Goal: Task Accomplishment & Management: Manage account settings

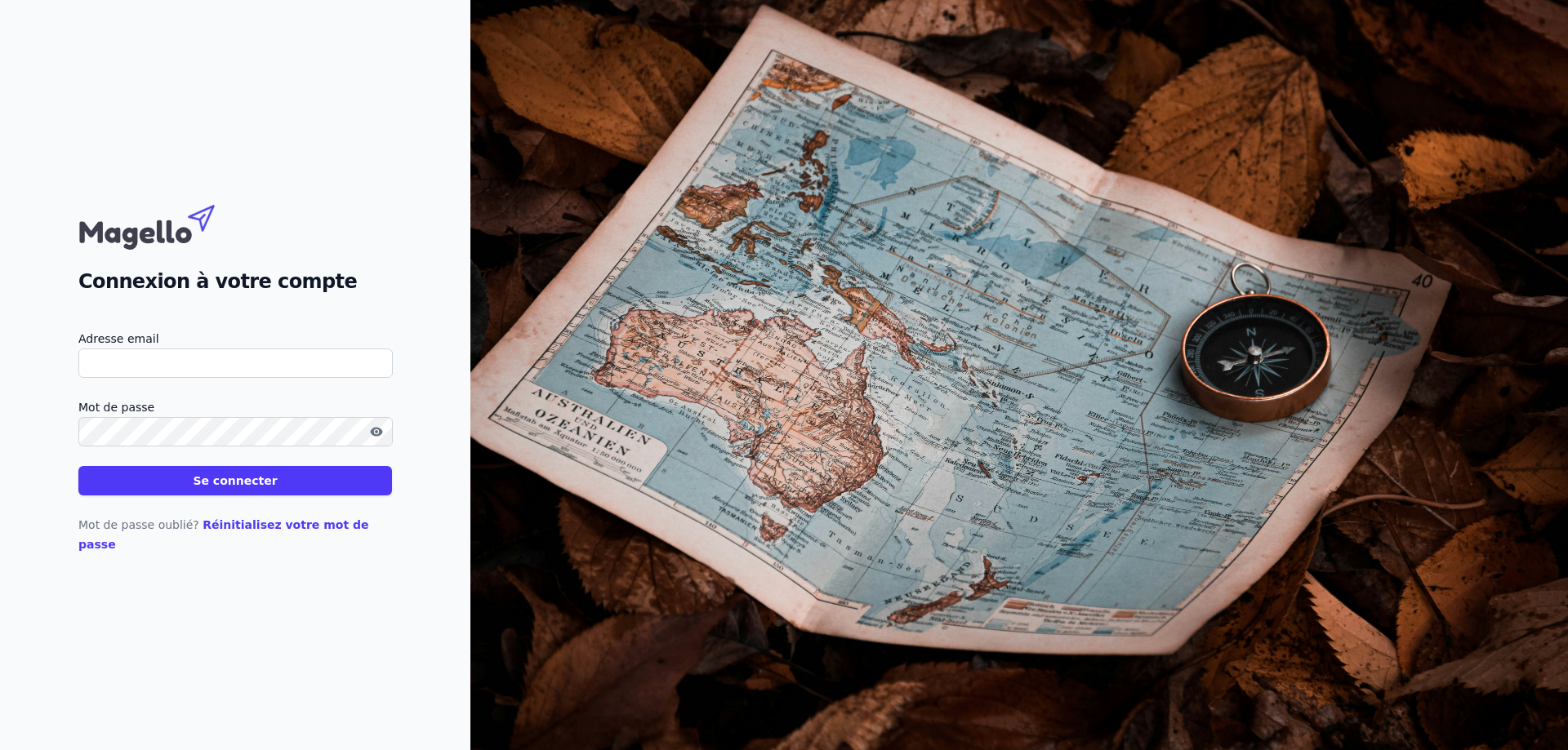
type input "[EMAIL_ADDRESS][DOMAIN_NAME]"
click at [324, 506] on div "Mot de passe oublié? Réinitialisez votre mot de passe" at bounding box center [235, 525] width 313 height 59
click at [318, 496] on button "Se connecter" at bounding box center [235, 481] width 313 height 30
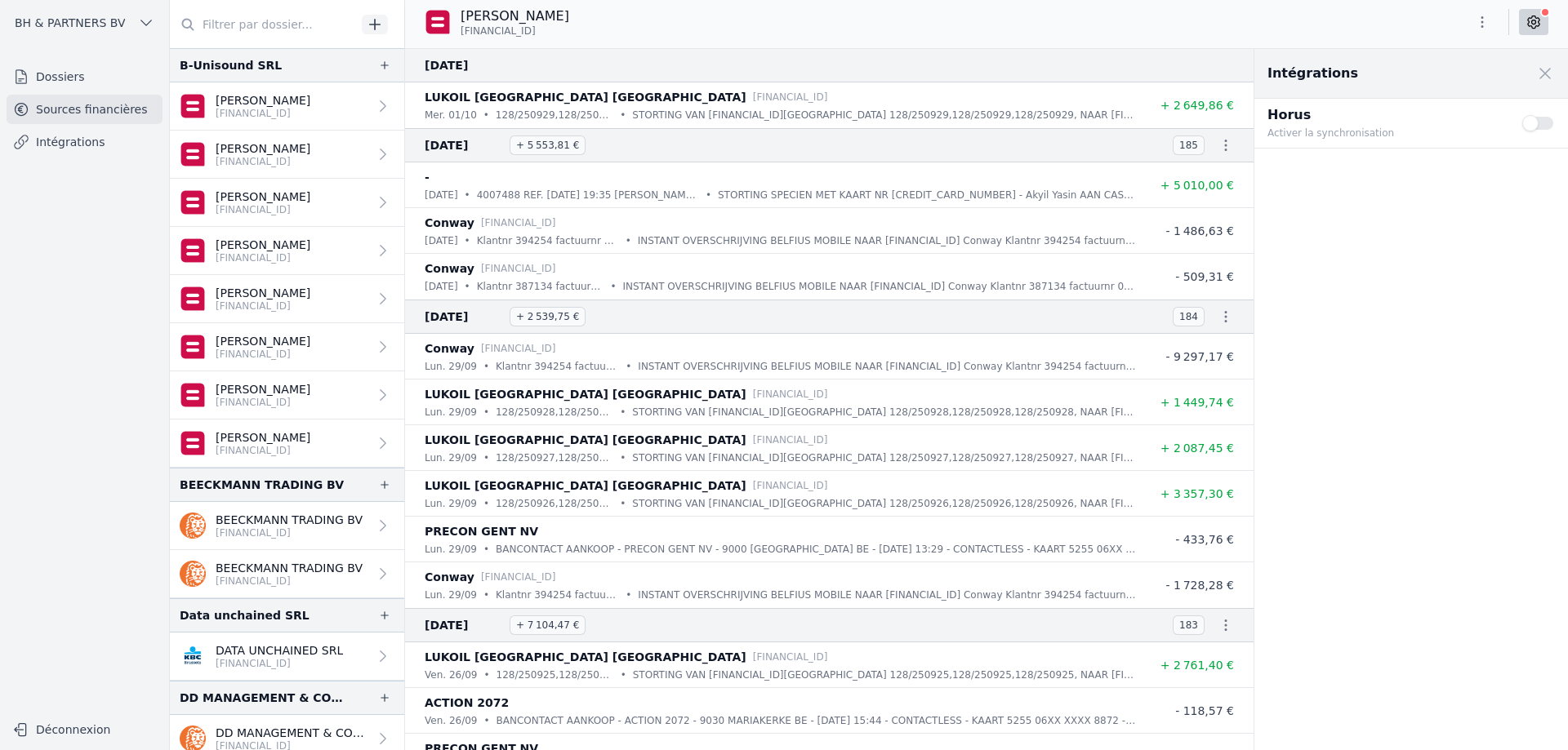
click at [56, 63] on link "Dossiers" at bounding box center [84, 76] width 156 height 30
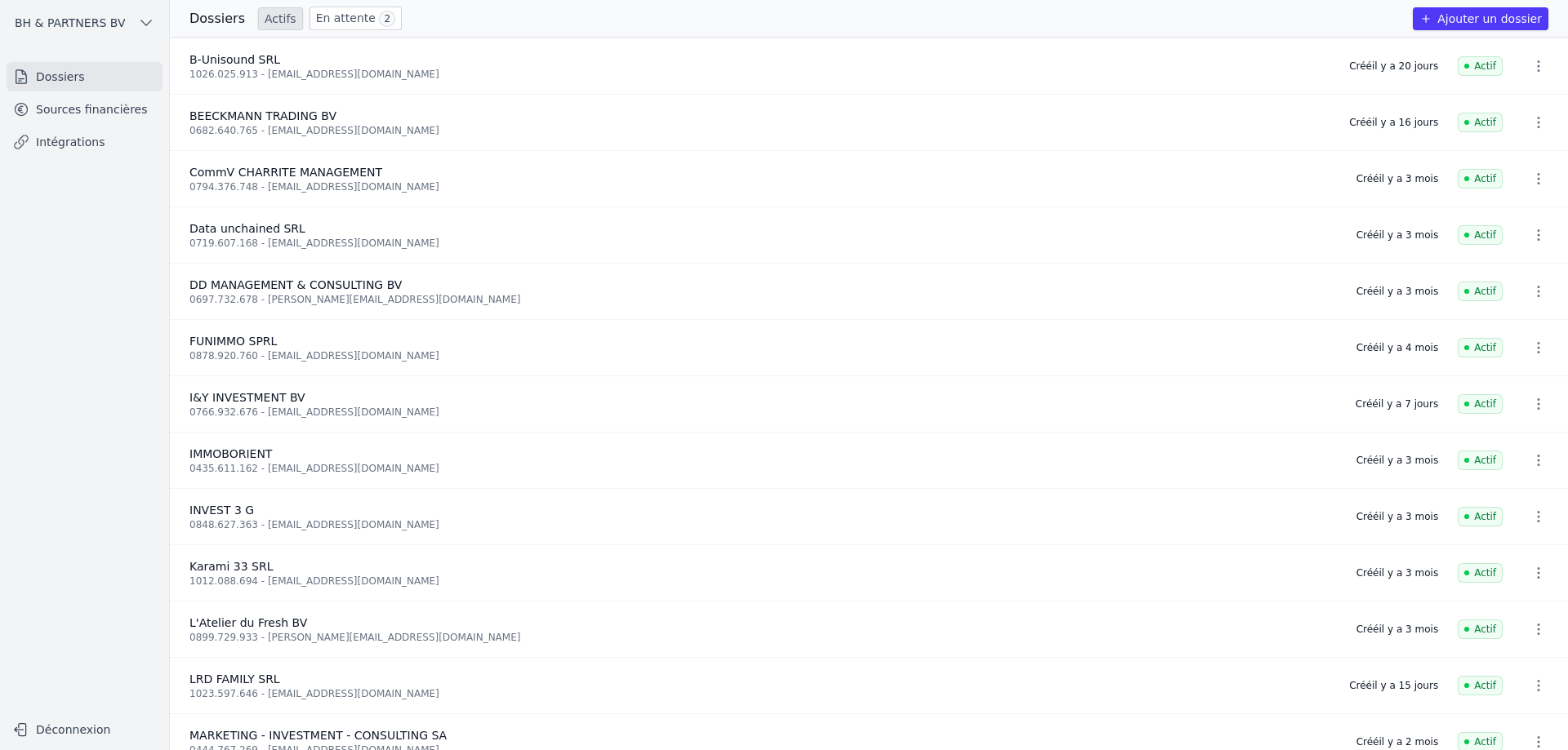
click at [346, 19] on link "En attente 2" at bounding box center [355, 19] width 92 height 24
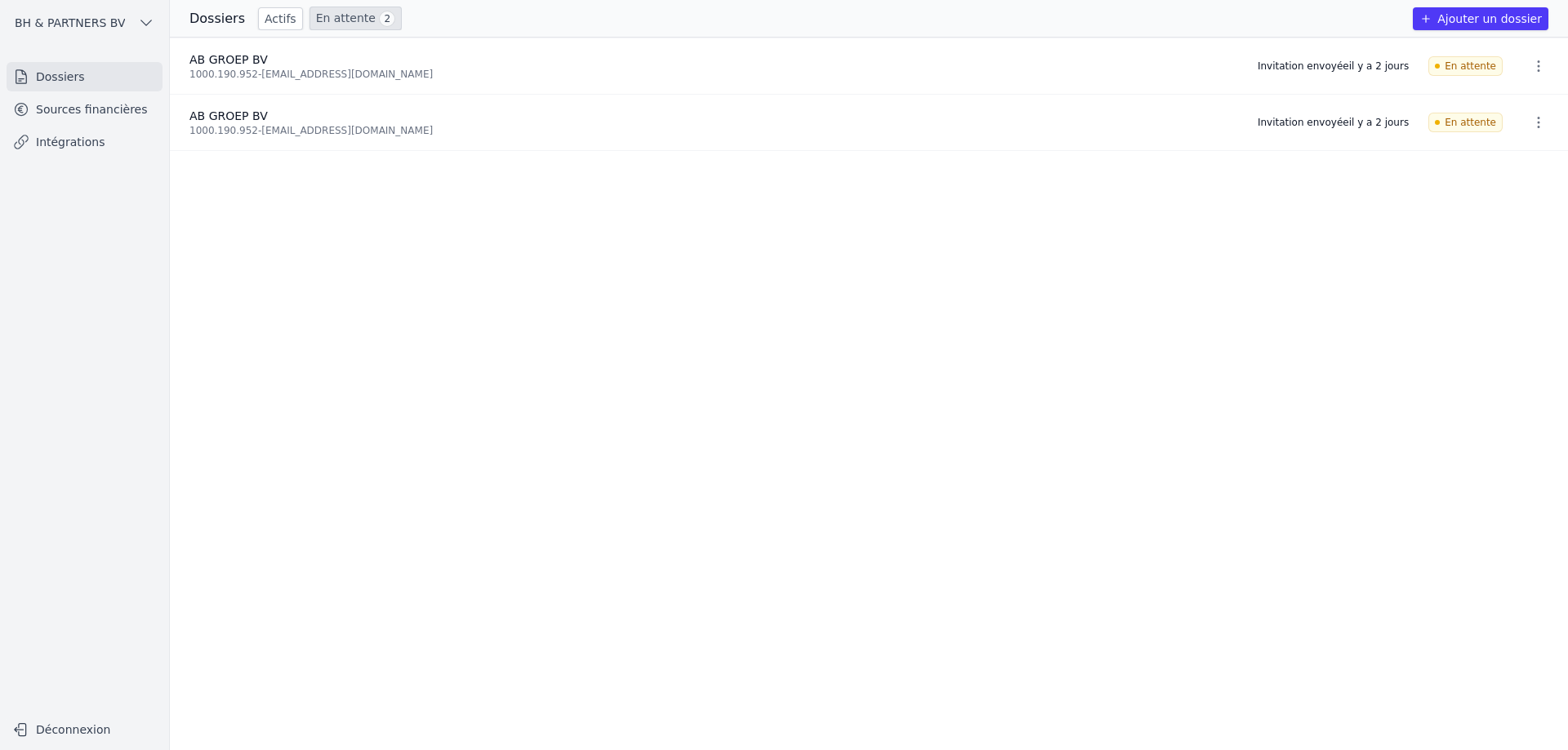
click at [266, 24] on link "Actifs" at bounding box center [280, 19] width 45 height 23
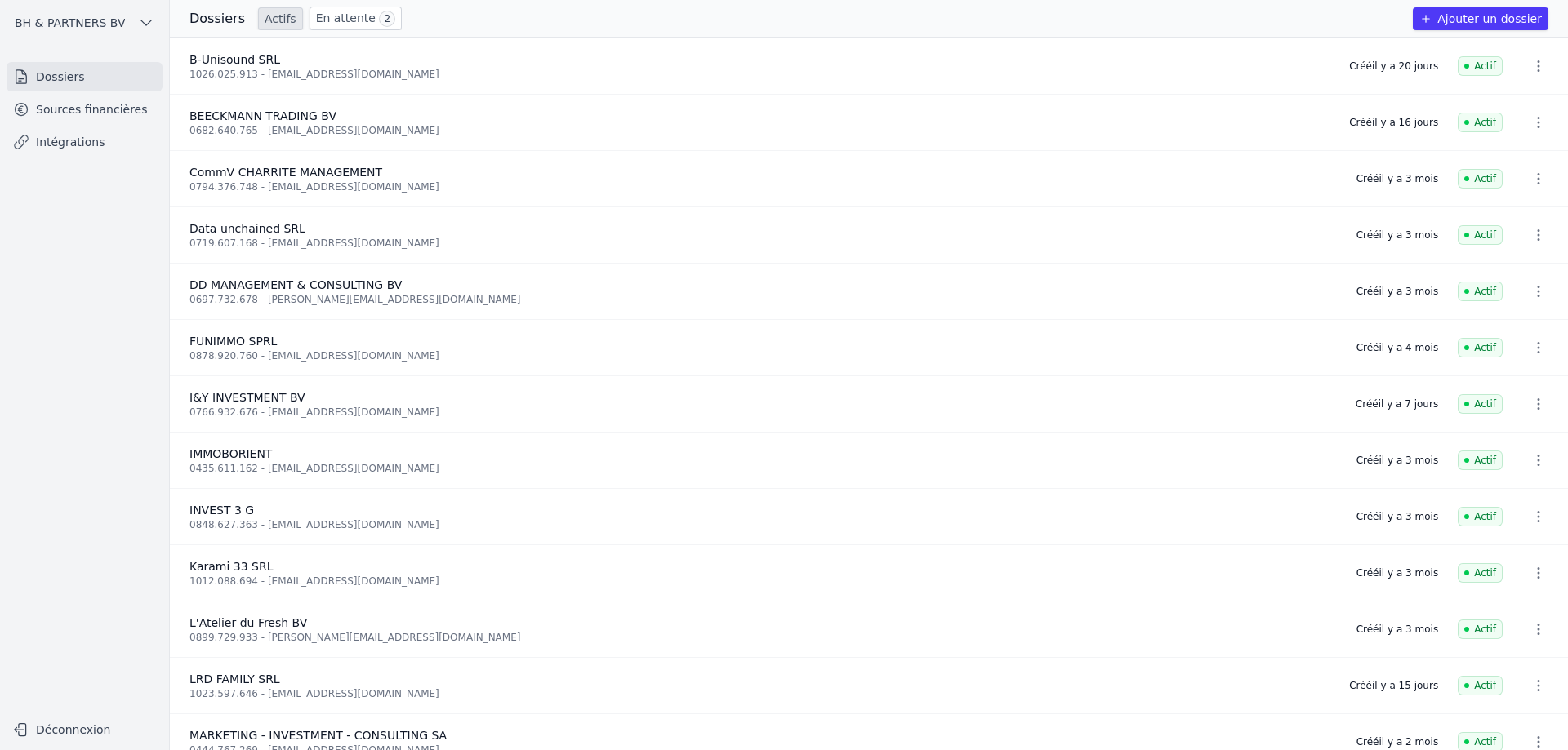
click at [1538, 403] on icon "button" at bounding box center [1538, 405] width 3 height 12
click at [1532, 403] on div at bounding box center [784, 375] width 1568 height 750
click at [90, 91] on ul "Dossiers Sources financières Intégrations" at bounding box center [84, 109] width 156 height 95
click at [90, 106] on link "Sources financières" at bounding box center [84, 109] width 156 height 30
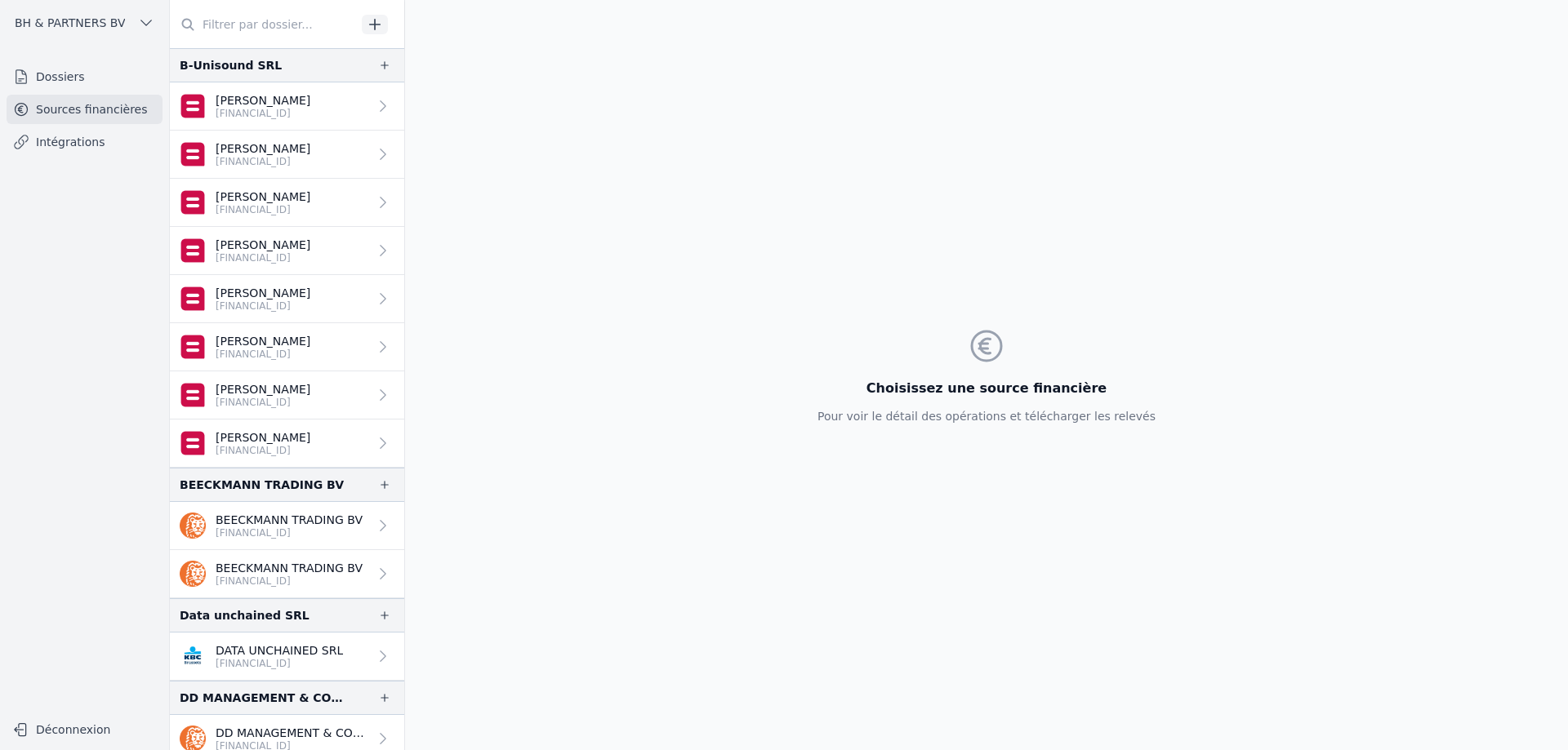
click at [81, 136] on link "Intégrations" at bounding box center [84, 142] width 156 height 30
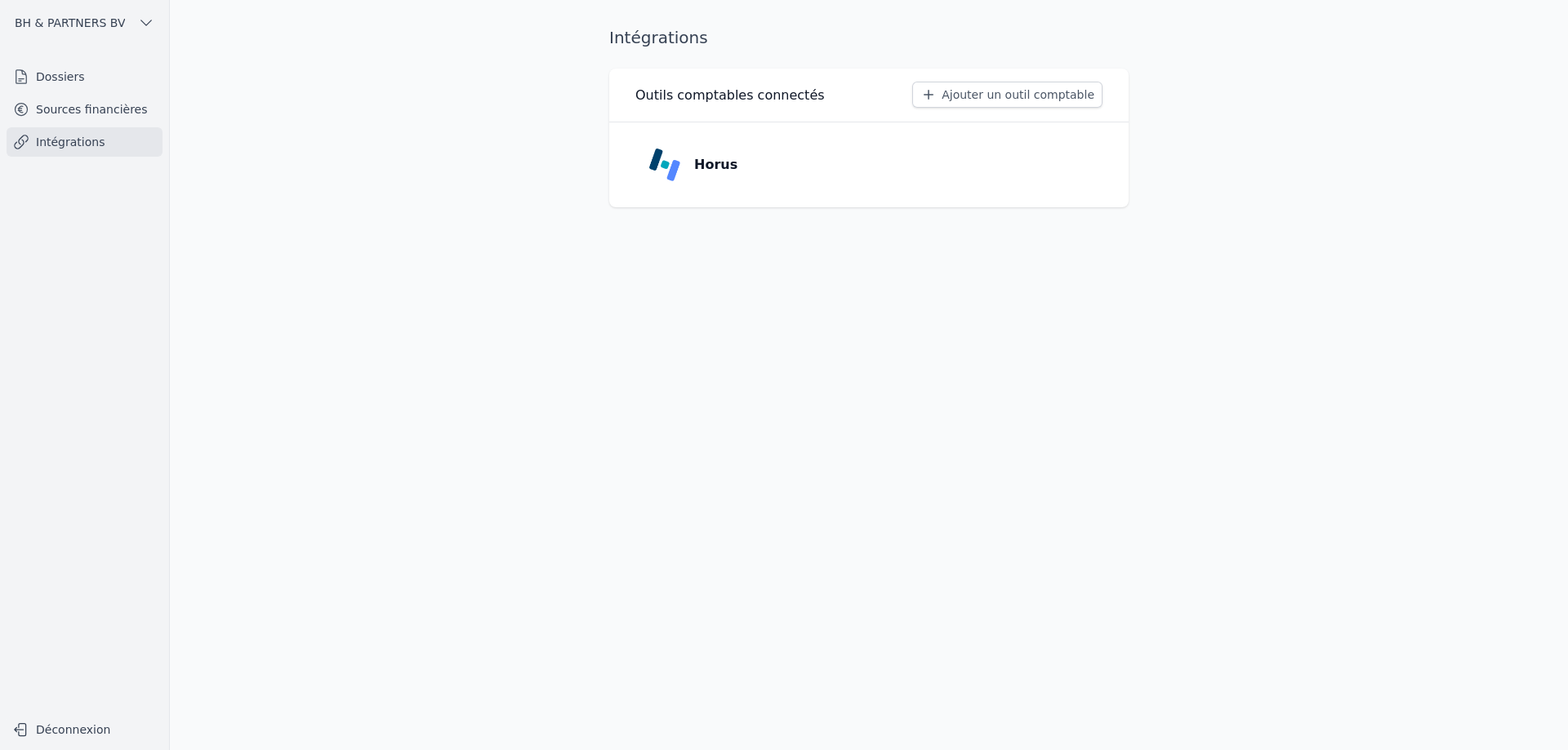
click at [94, 113] on link "Sources financières" at bounding box center [84, 109] width 156 height 30
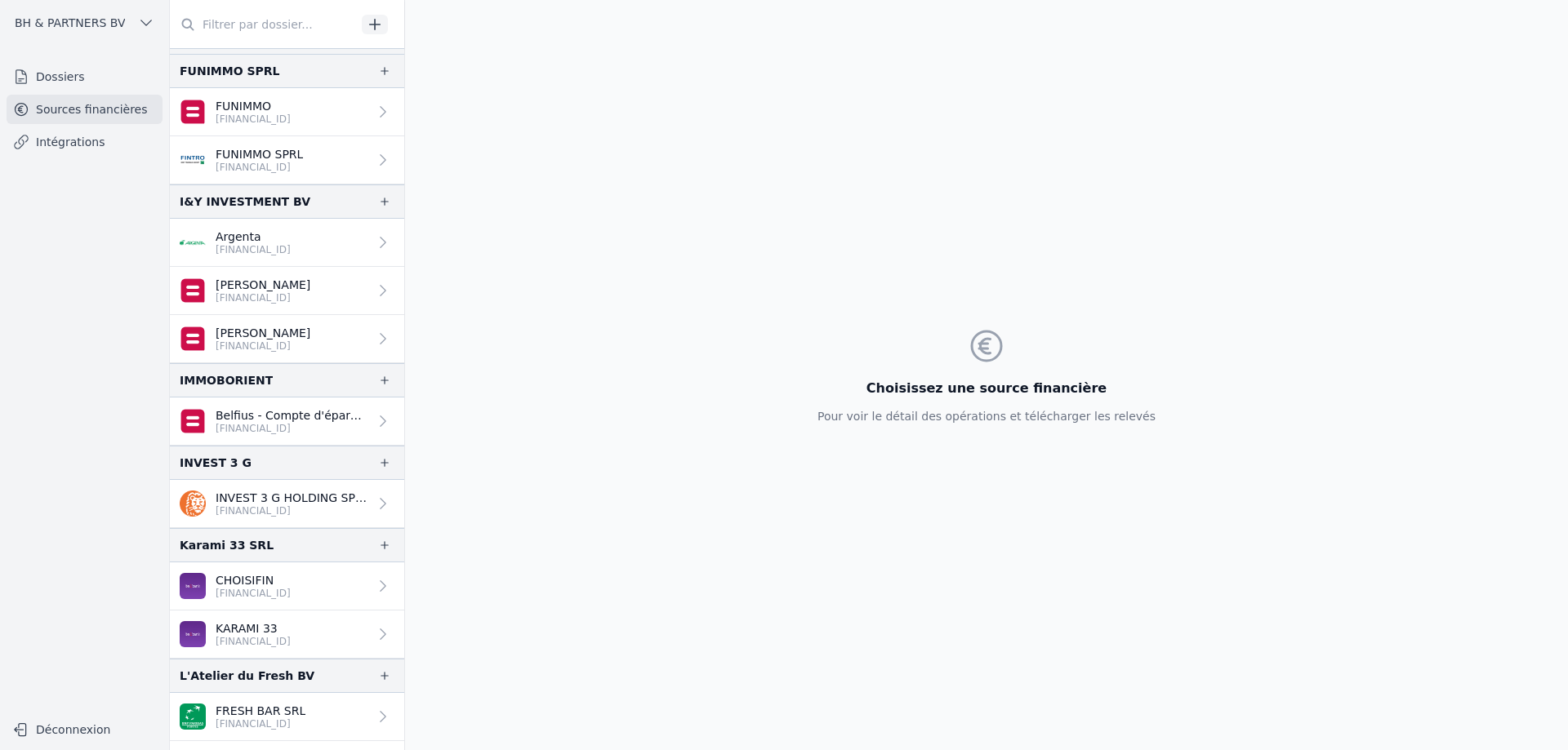
scroll to position [653, 0]
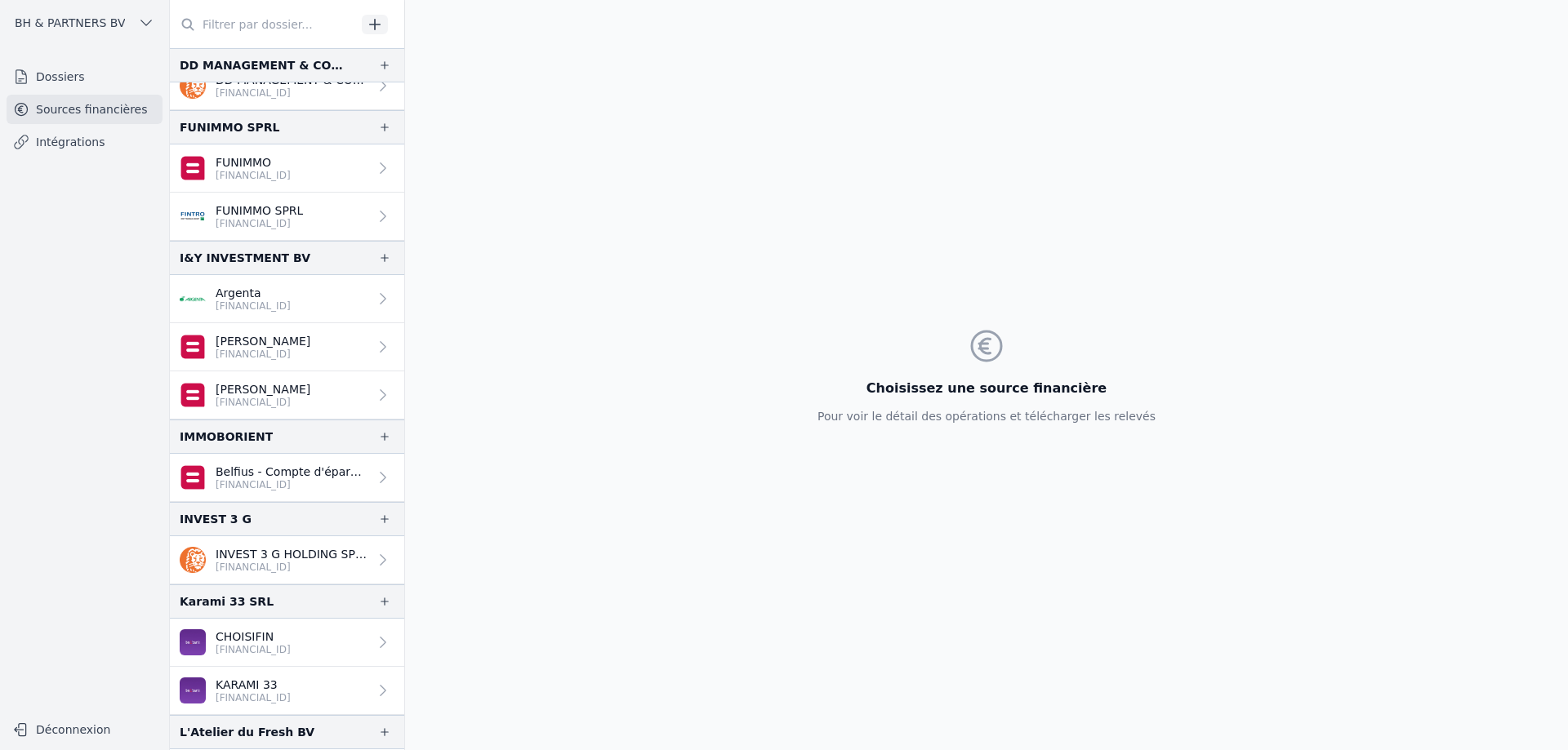
click at [237, 294] on p "Argenta" at bounding box center [253, 292] width 75 height 16
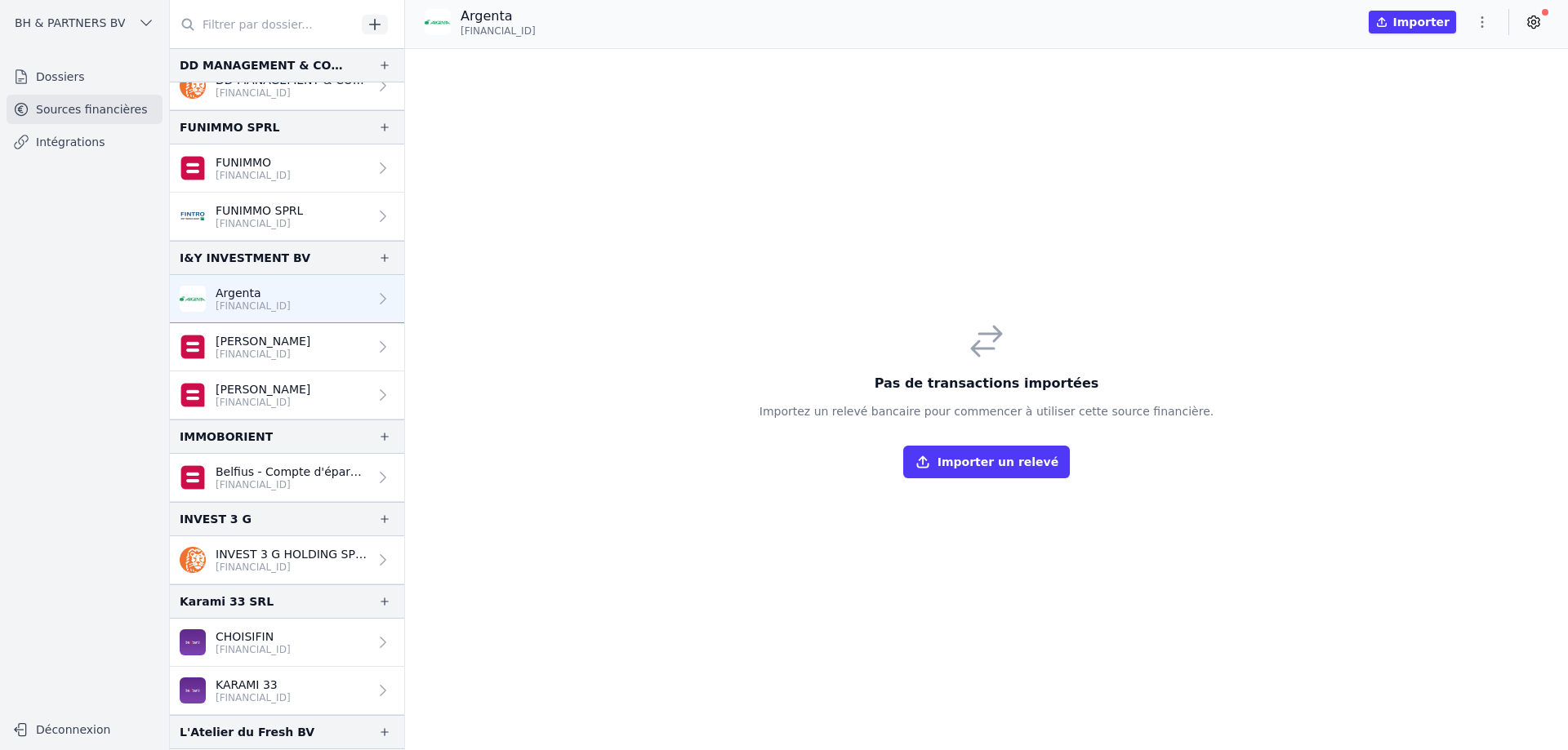
click at [276, 347] on p "[PERSON_NAME]" at bounding box center [263, 340] width 95 height 16
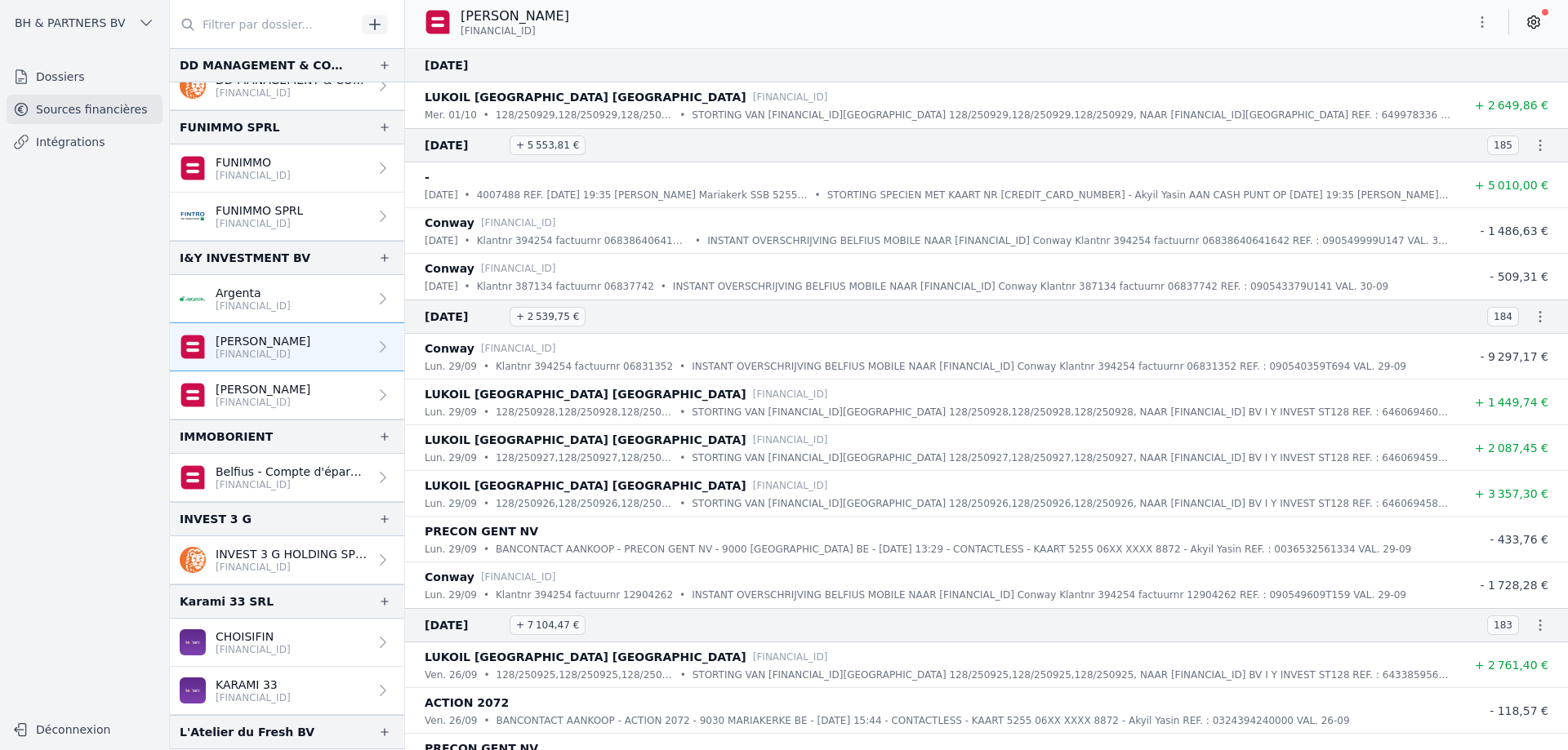
click at [1534, 25] on icon at bounding box center [1533, 21] width 16 height 16
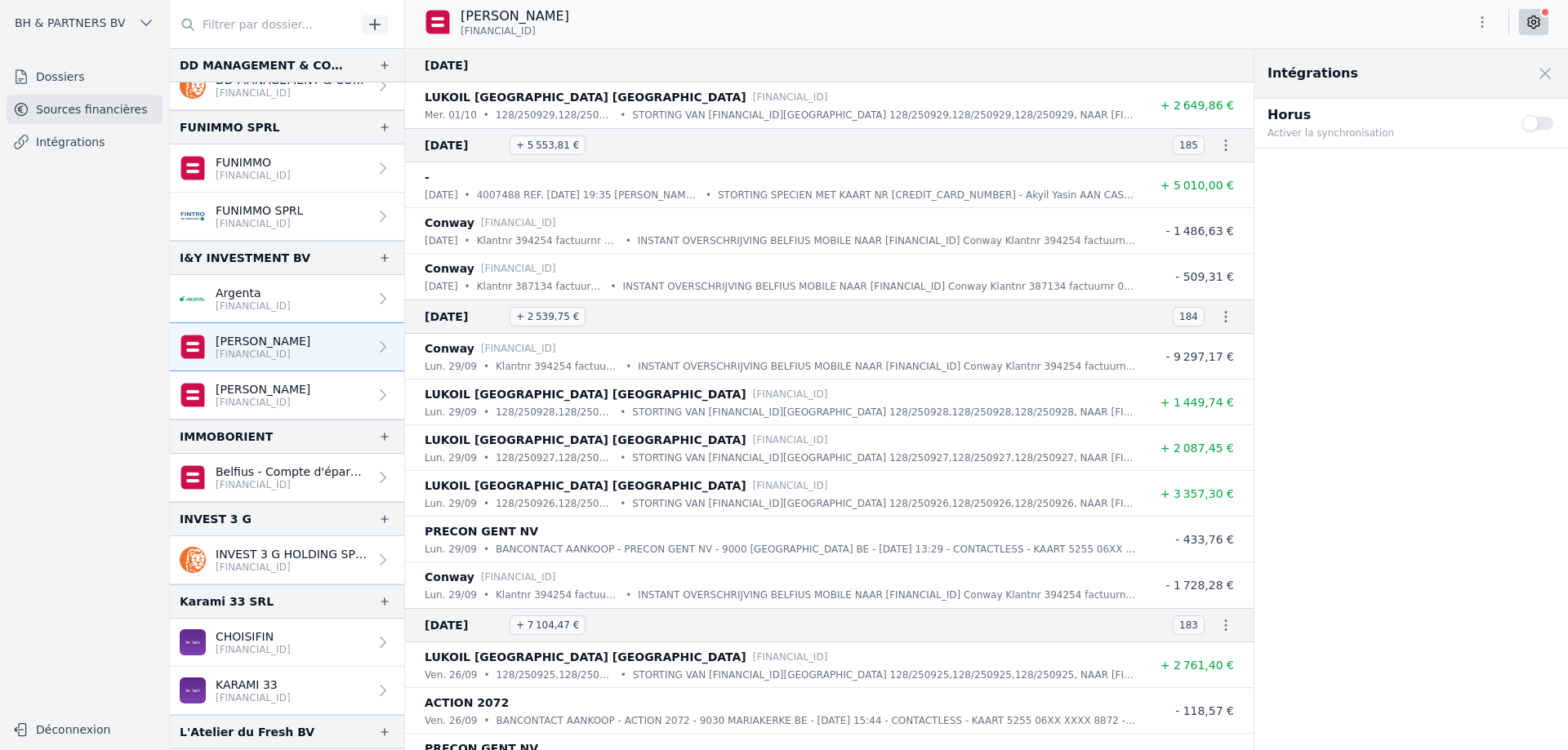
click at [1542, 71] on span at bounding box center [1544, 73] width 36 height 36
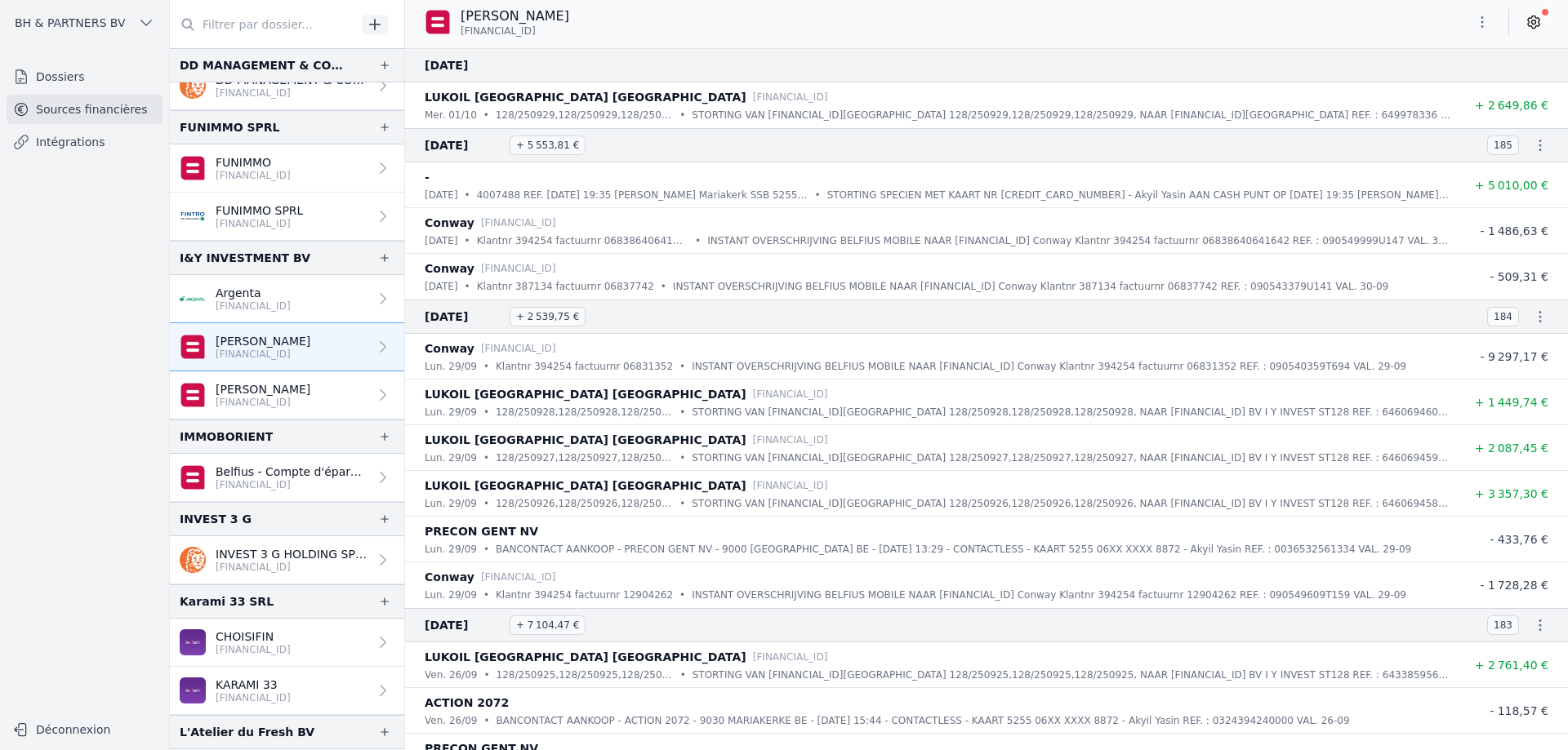
click at [68, 76] on link "Dossiers" at bounding box center [84, 76] width 156 height 30
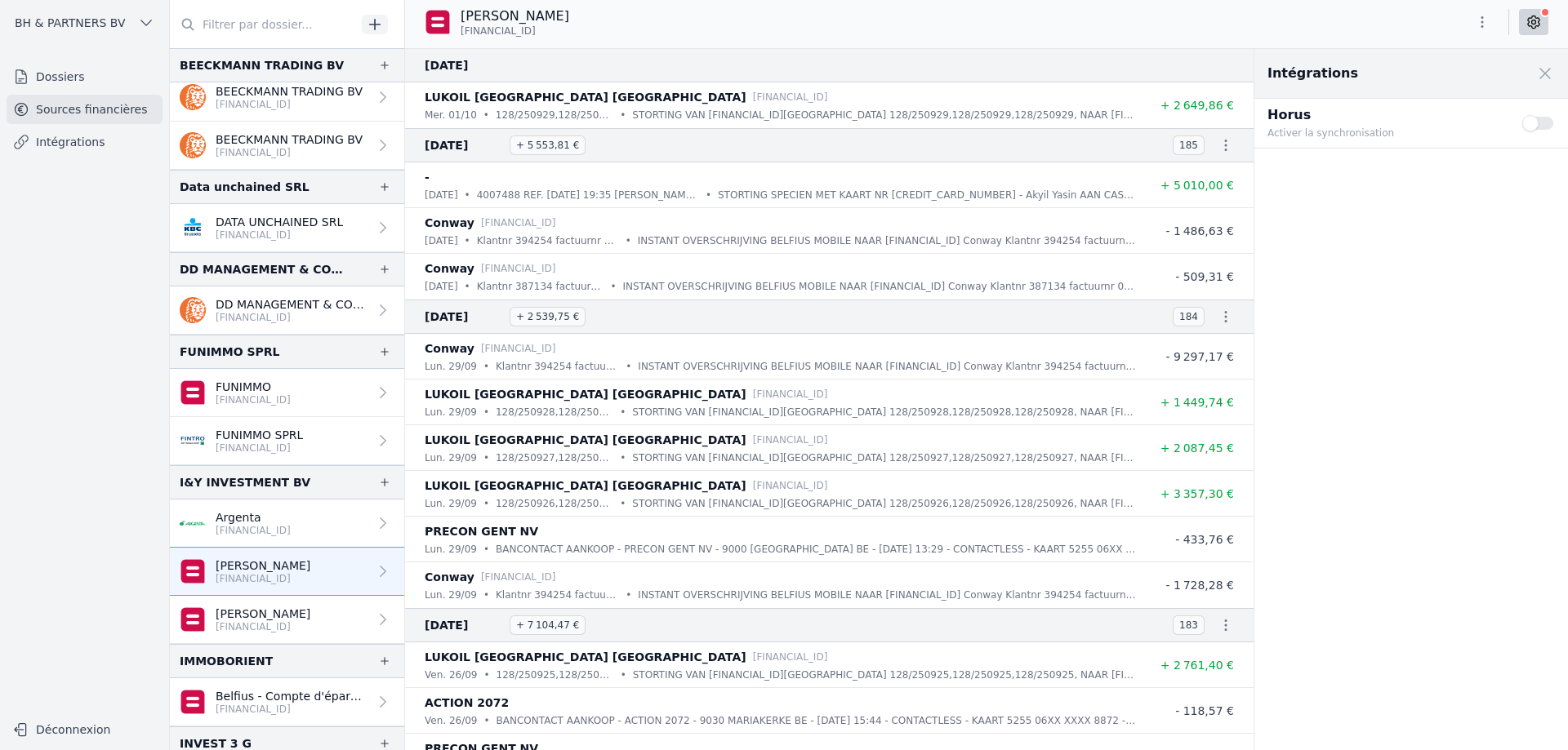
scroll to position [490, 0]
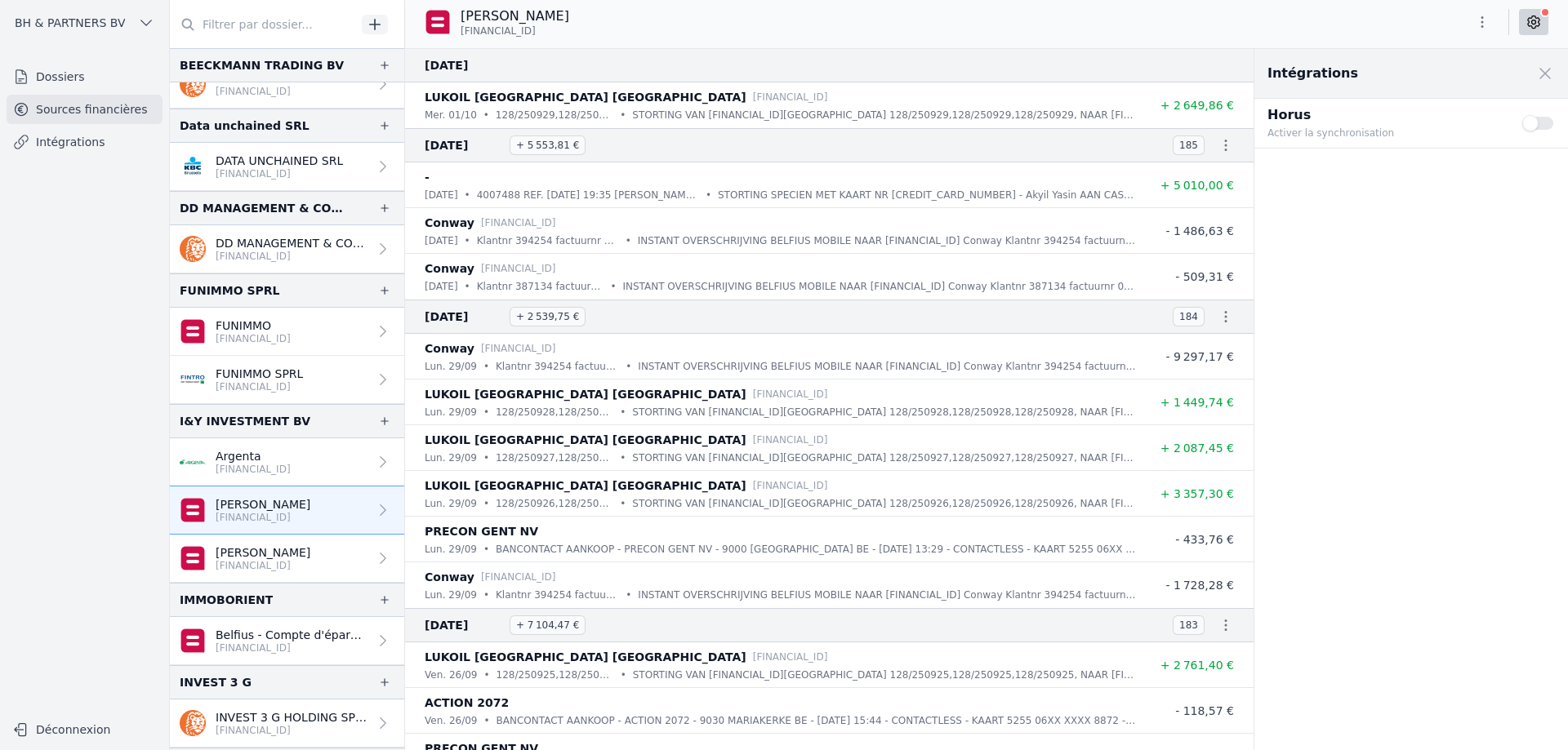
click at [327, 462] on link "Argenta [FINANCIAL_ID]" at bounding box center [286, 462] width 234 height 48
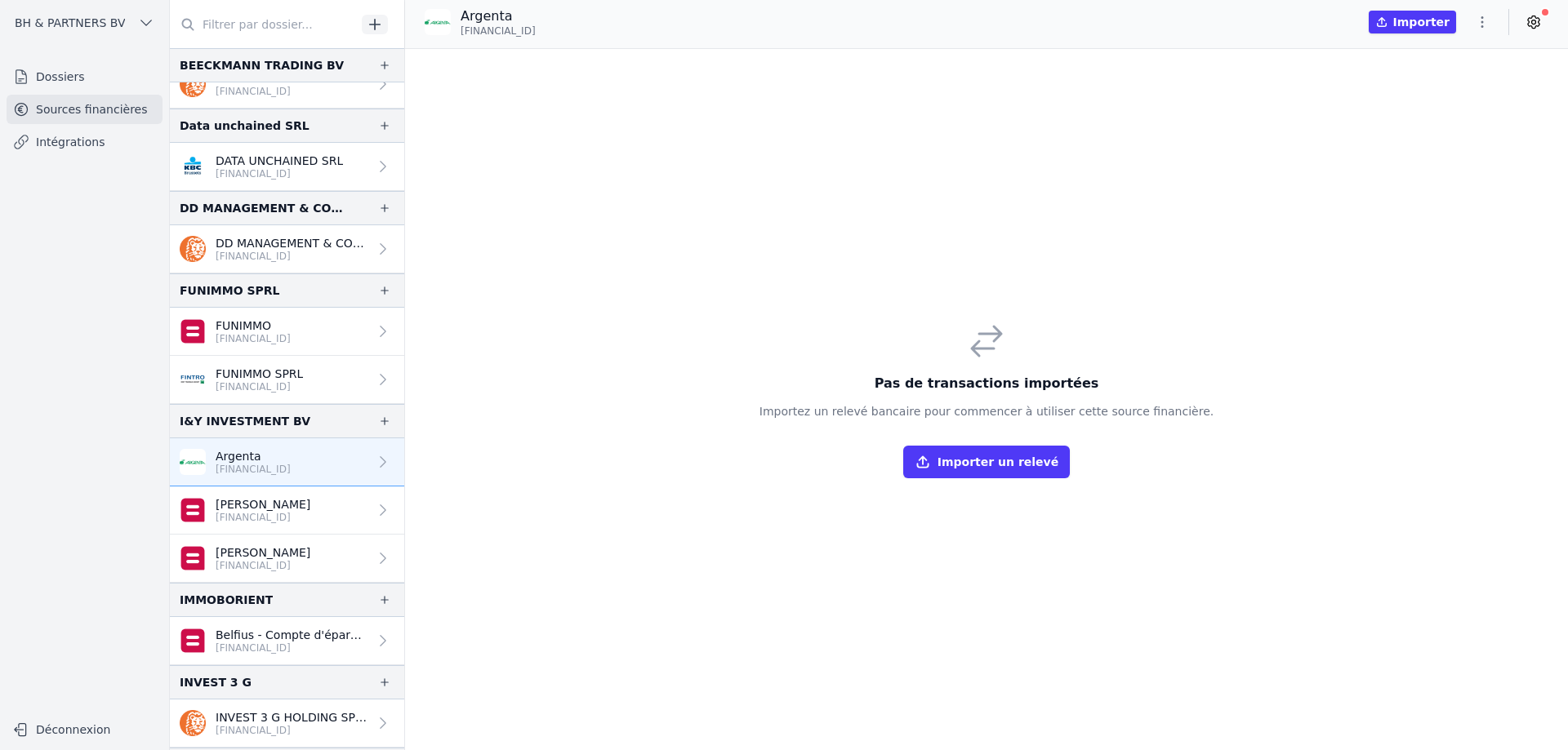
click at [1538, 14] on icon at bounding box center [1533, 21] width 16 height 16
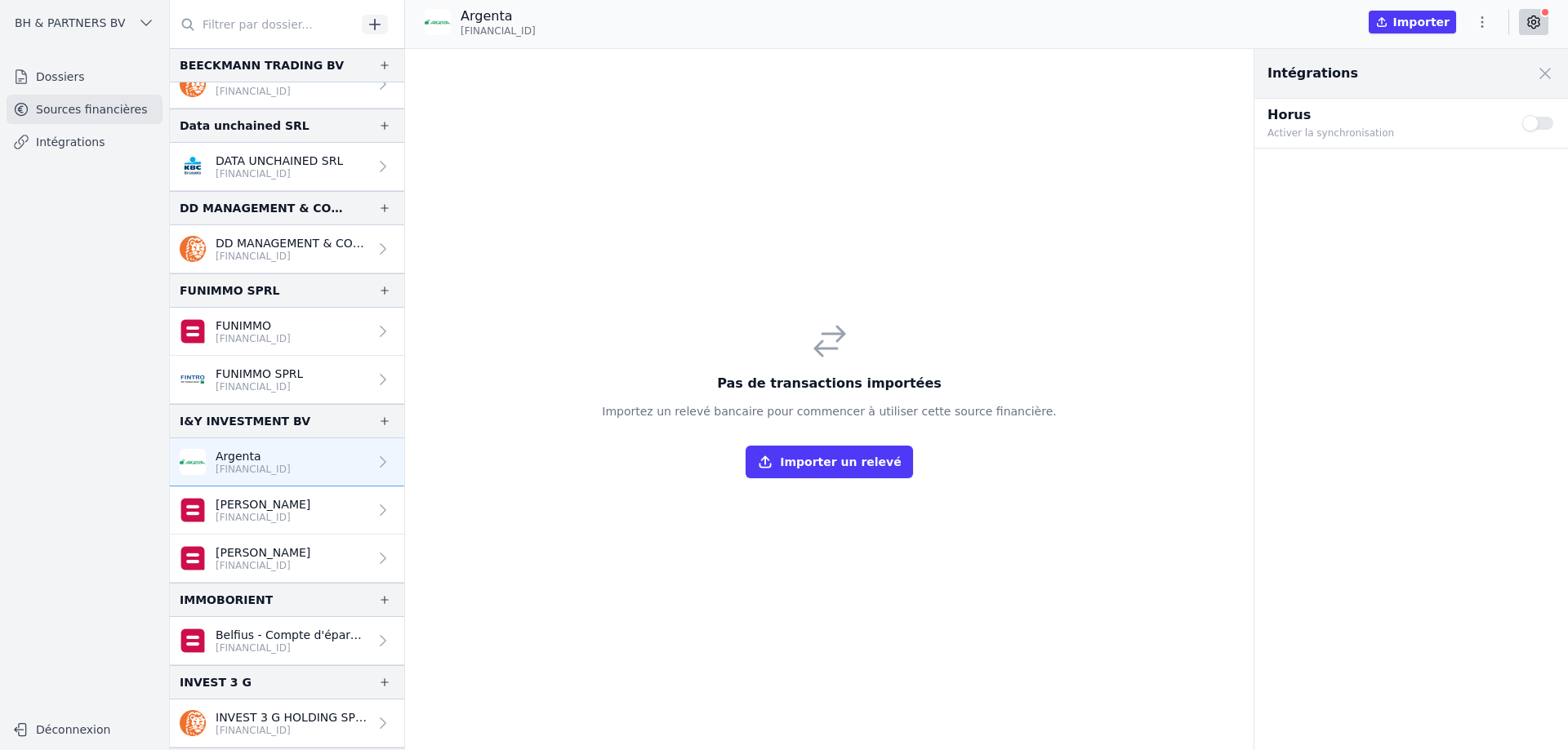
click at [1536, 129] on button "Use setting" at bounding box center [1538, 122] width 33 height 16
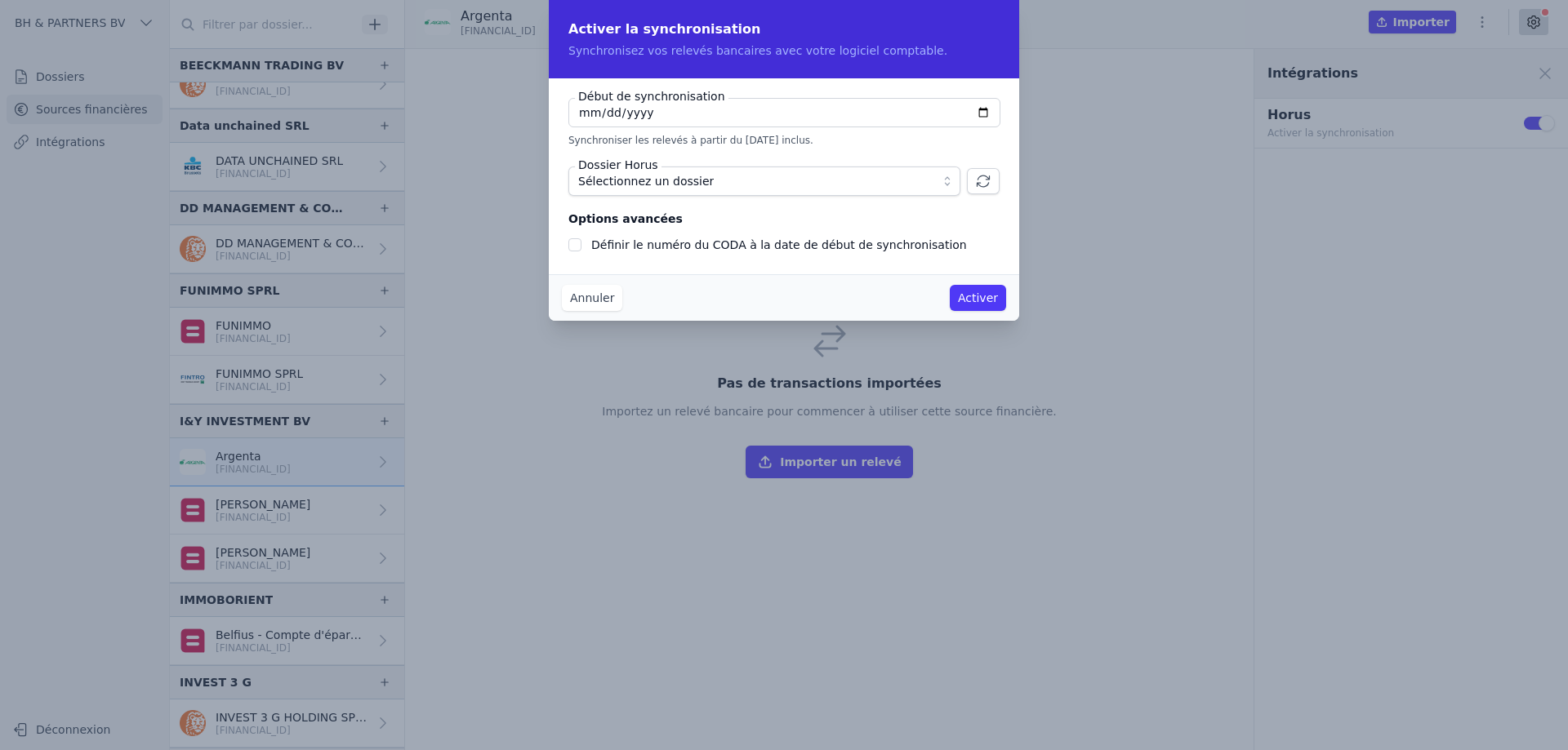
checkbox input "false"
type input "[DATE]"
click at [901, 182] on span "Sélectionnez un dossier" at bounding box center [753, 181] width 350 height 19
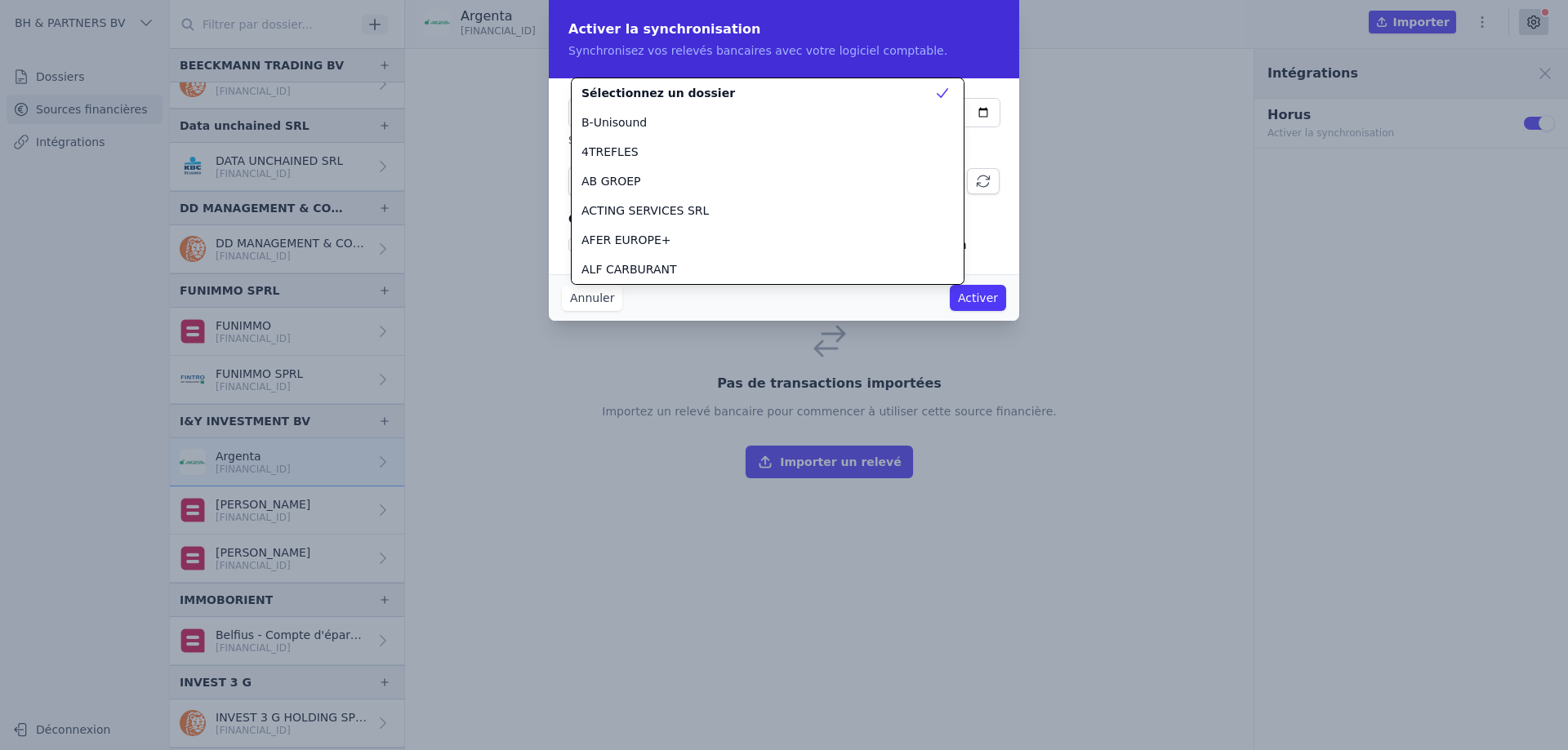
scroll to position [1675, 0]
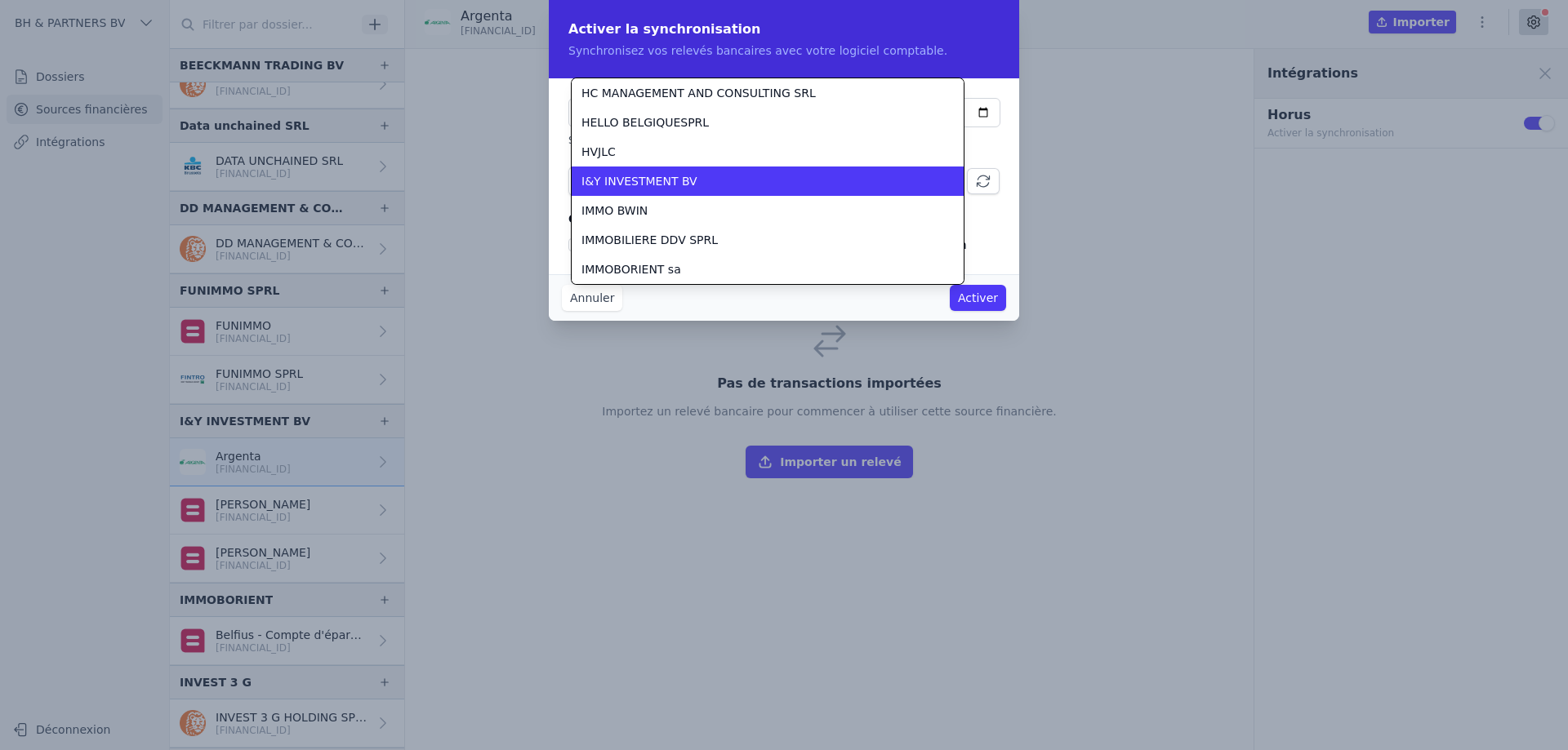
click at [901, 180] on div "I&Y INVESTMENT BV" at bounding box center [758, 181] width 353 height 16
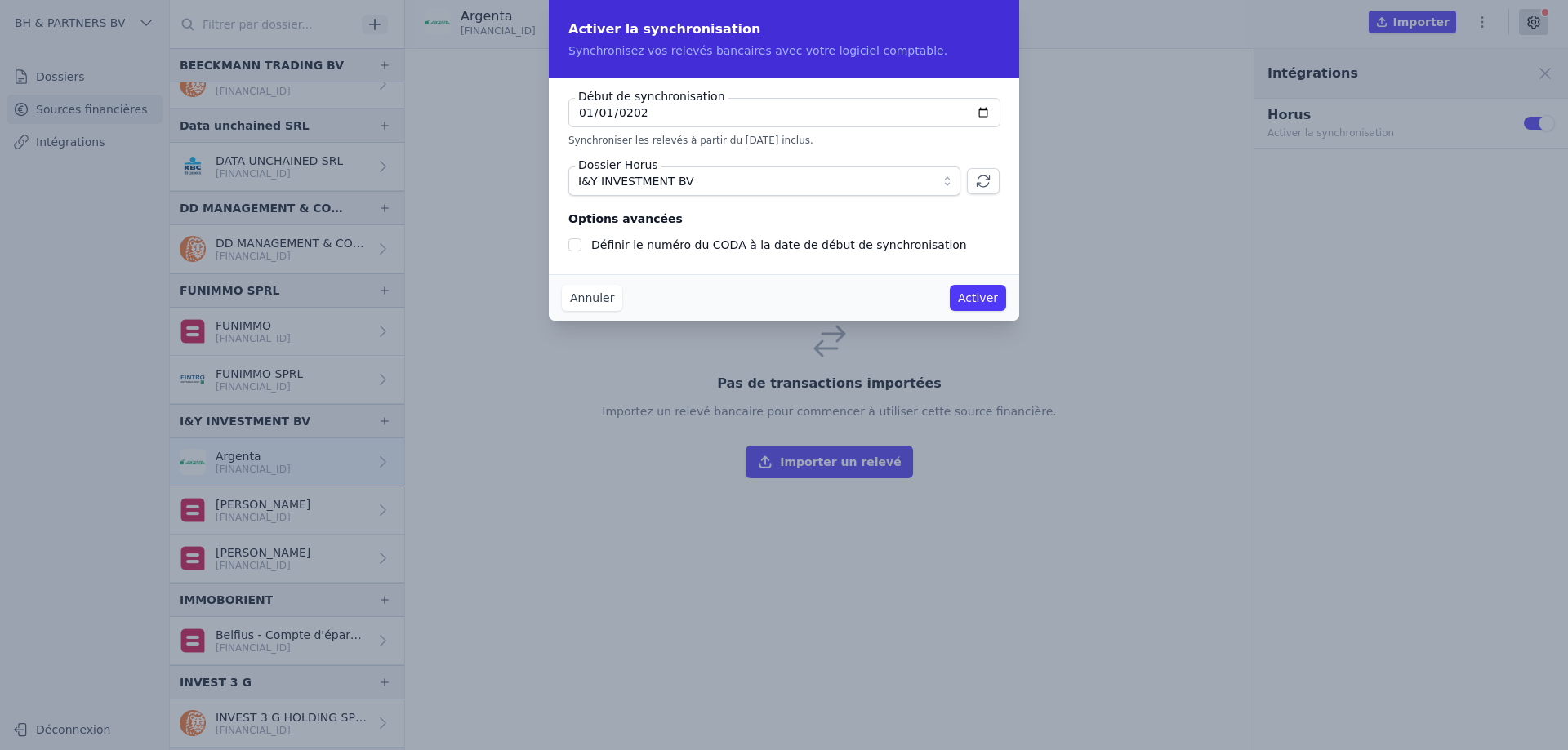
click at [977, 300] on button "Activer" at bounding box center [977, 297] width 57 height 26
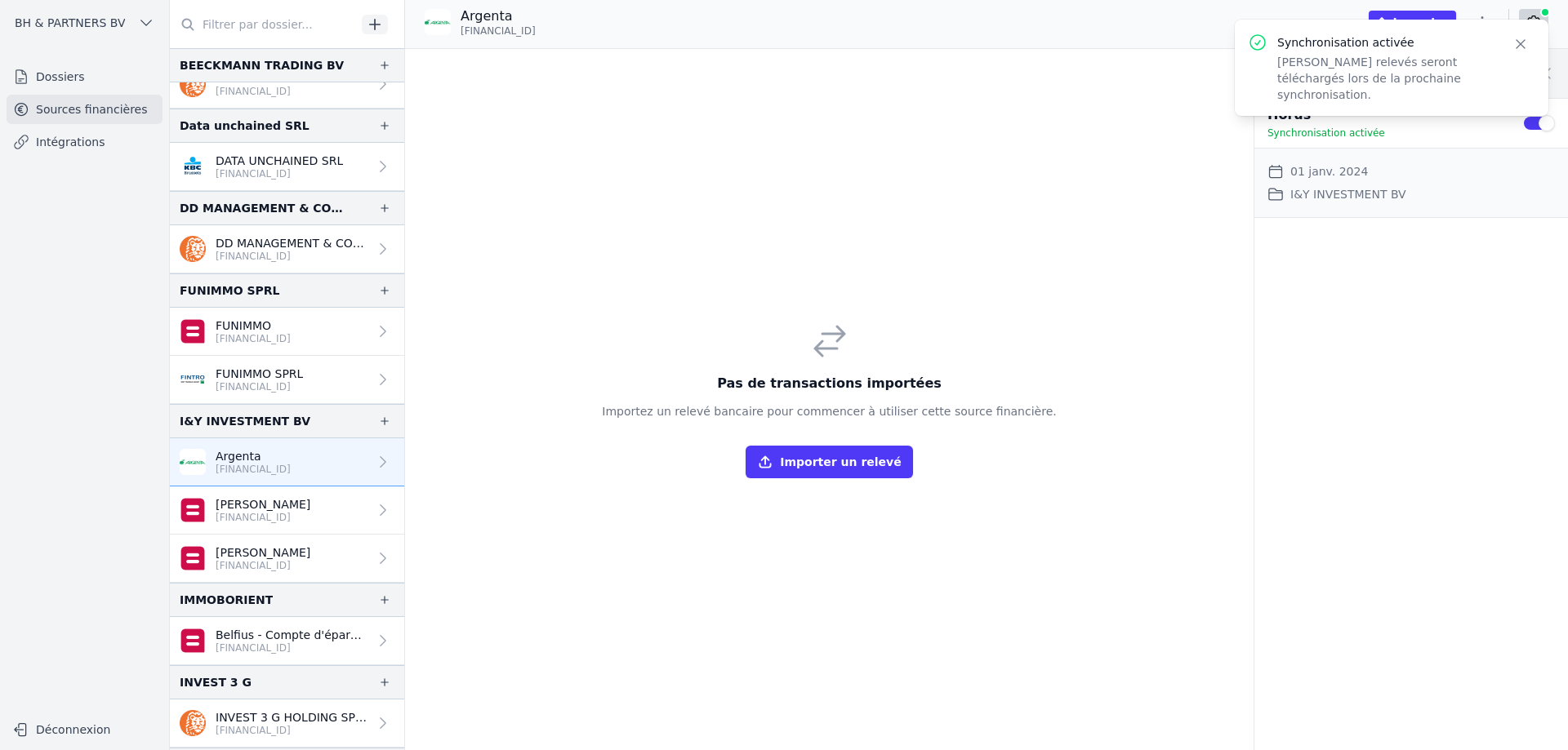
click at [275, 514] on p "[FINANCIAL_ID]" at bounding box center [263, 517] width 95 height 13
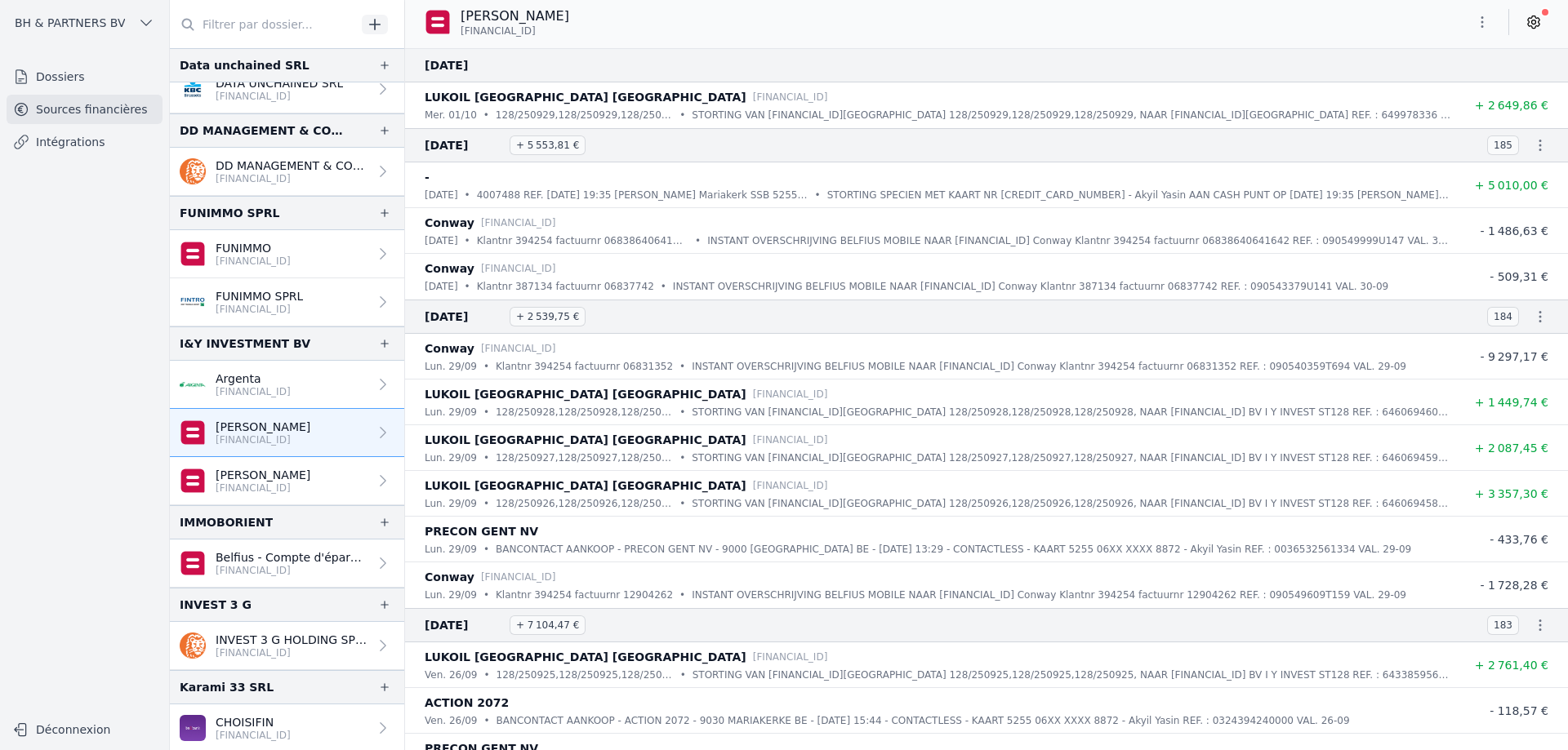
scroll to position [572, 0]
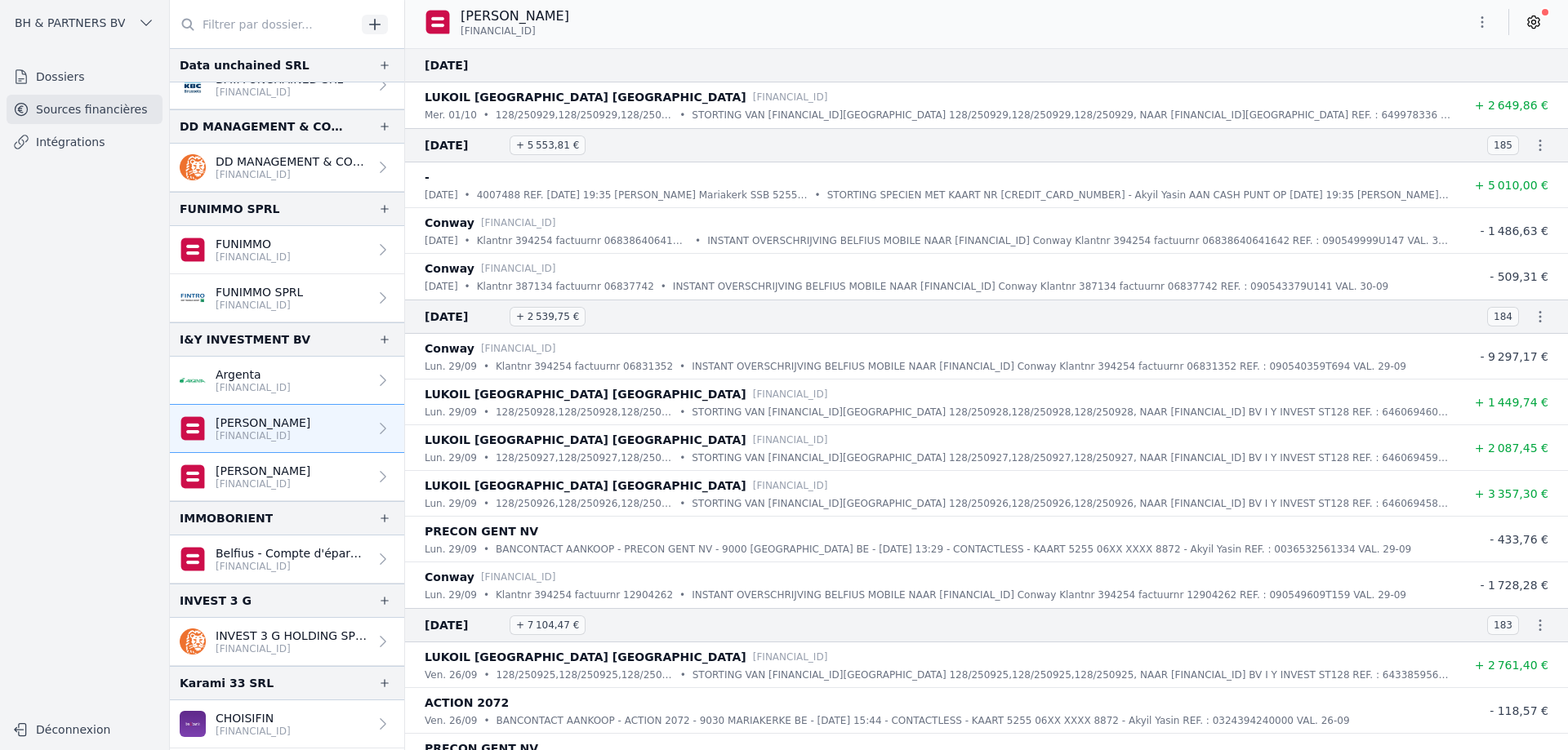
click at [269, 390] on p "[FINANCIAL_ID]" at bounding box center [253, 387] width 75 height 13
